Goal: Navigation & Orientation: Find specific page/section

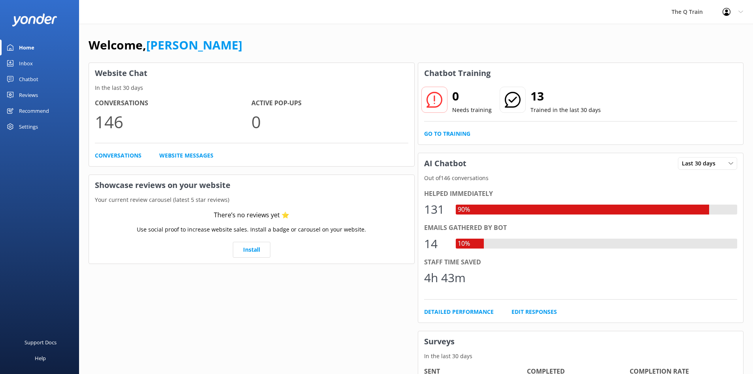
click at [24, 63] on div "Inbox" at bounding box center [26, 63] width 14 height 16
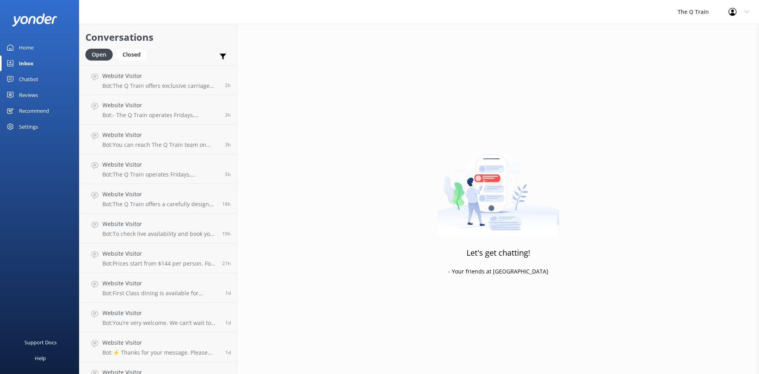
click at [25, 49] on div "Home" at bounding box center [26, 48] width 15 height 16
